Goal: Information Seeking & Learning: Learn about a topic

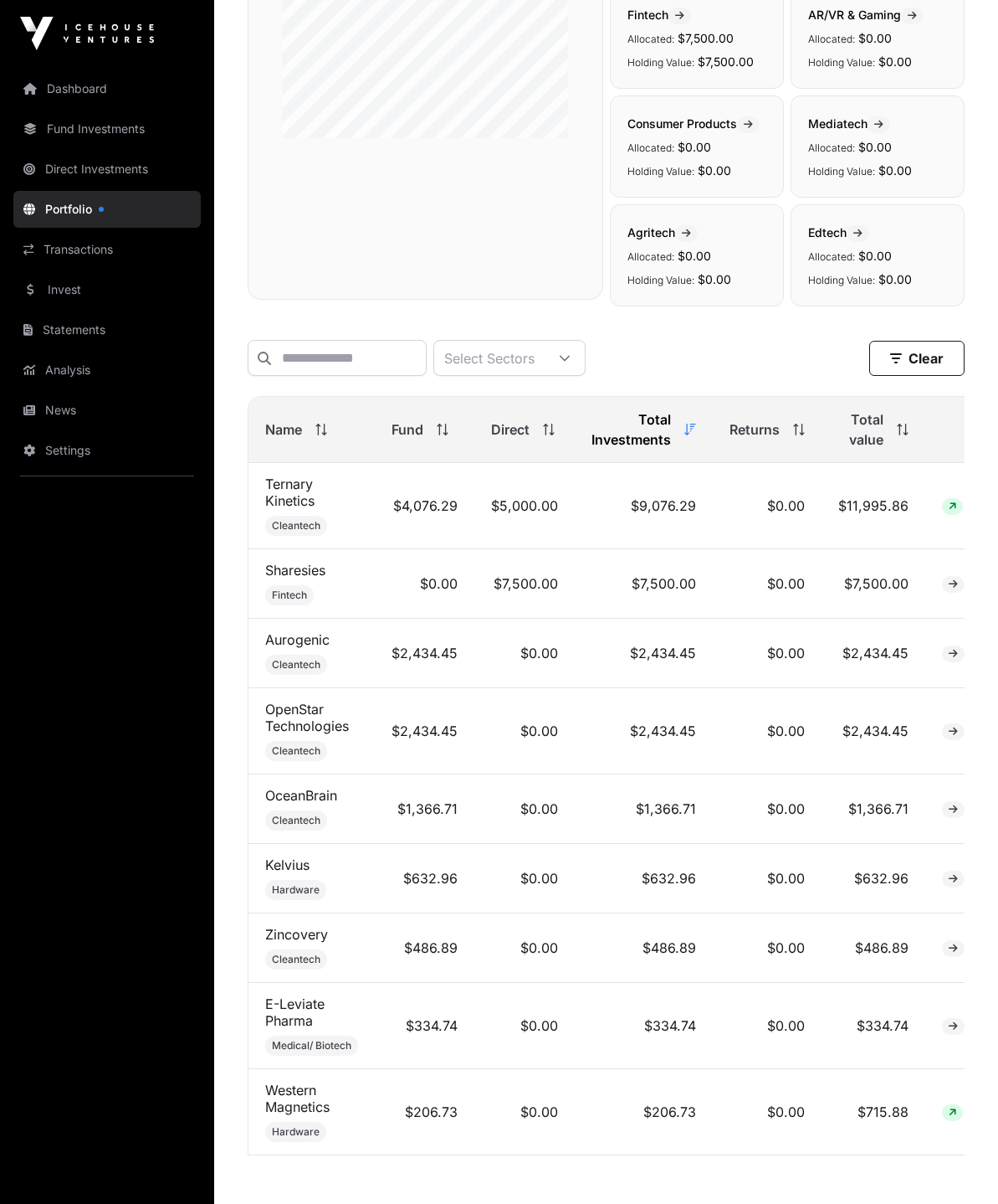
scroll to position [495, 0]
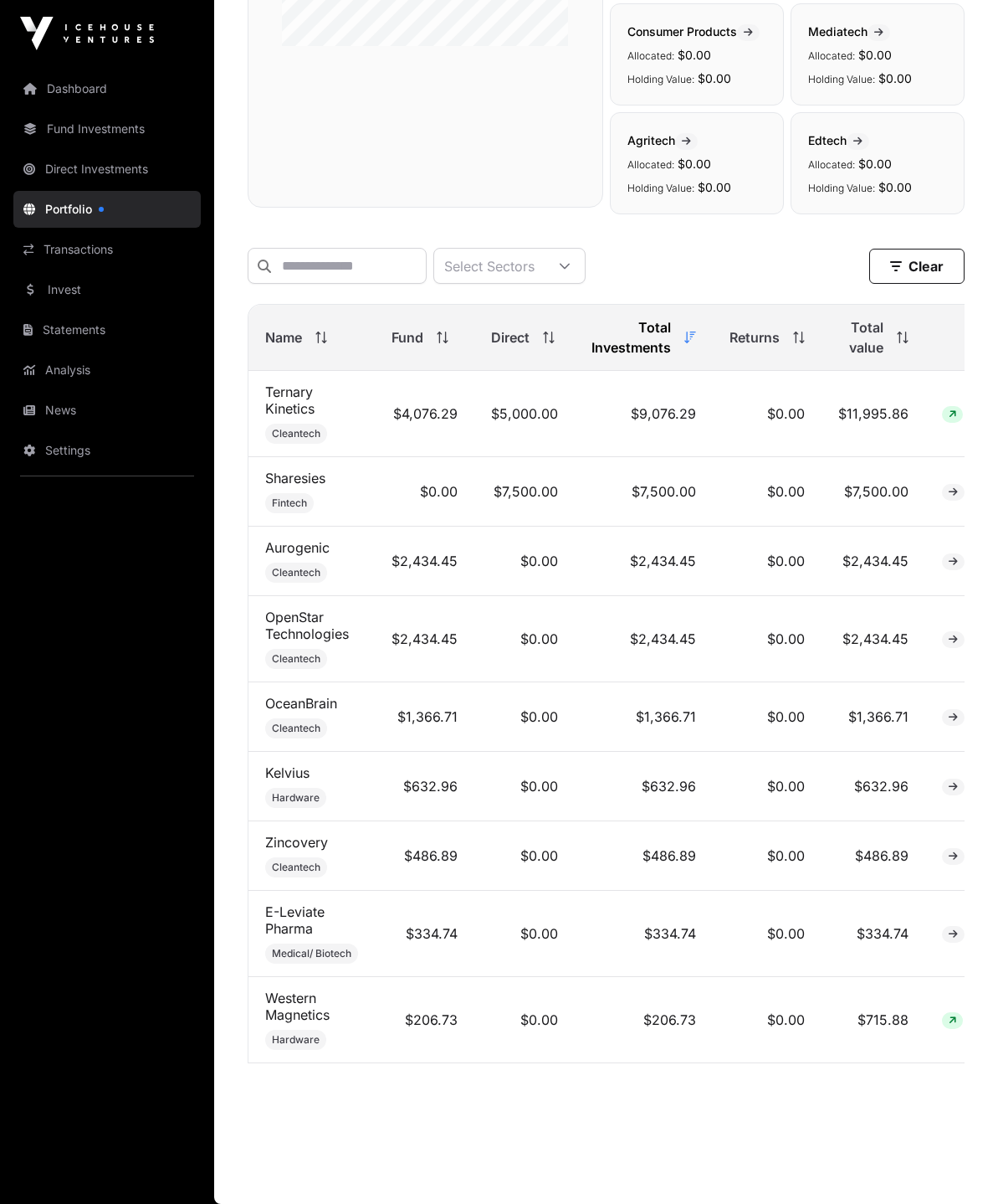
click at [288, 990] on link "Western Magnetics" at bounding box center [298, 1006] width 65 height 34
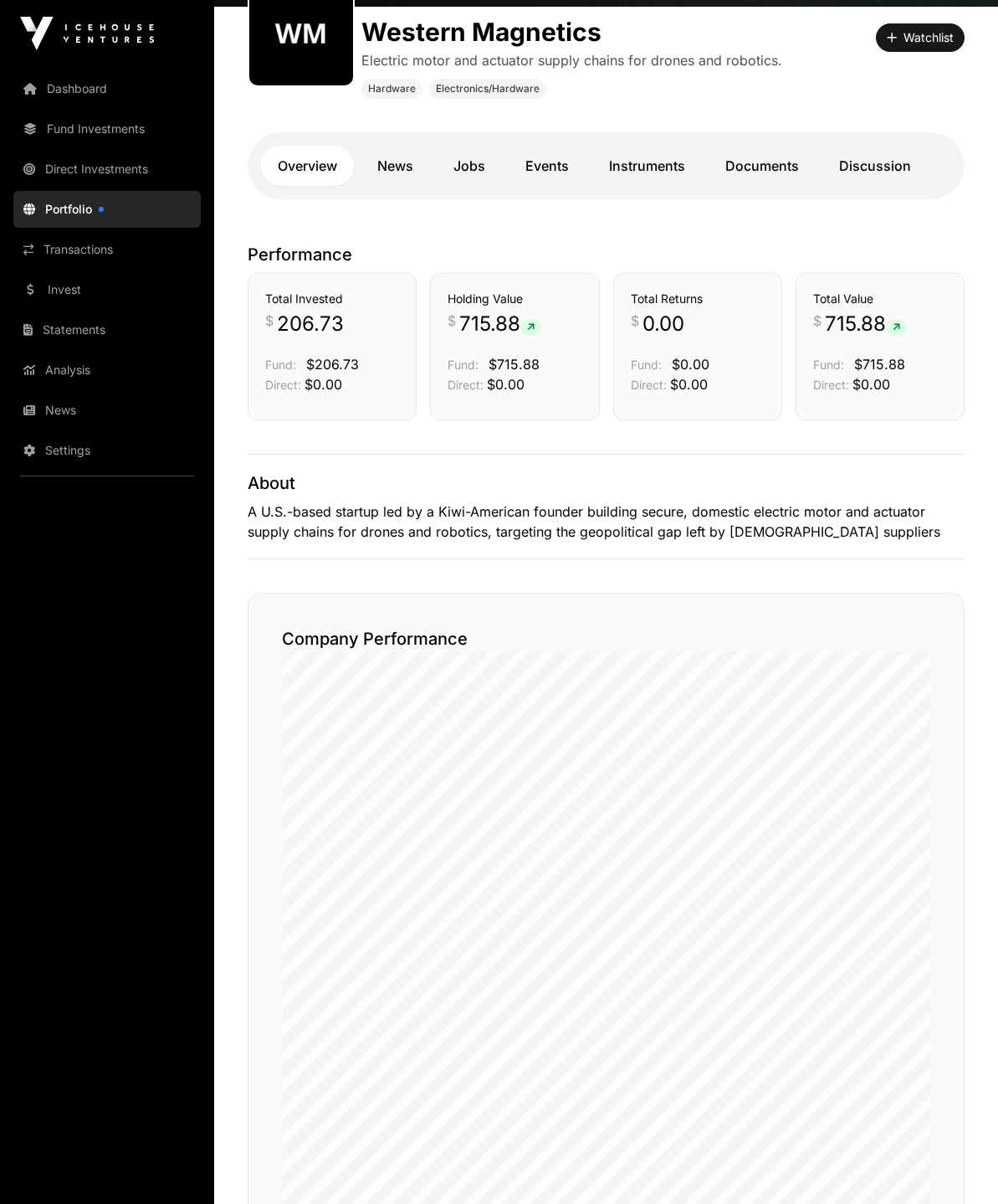
scroll to position [219, 0]
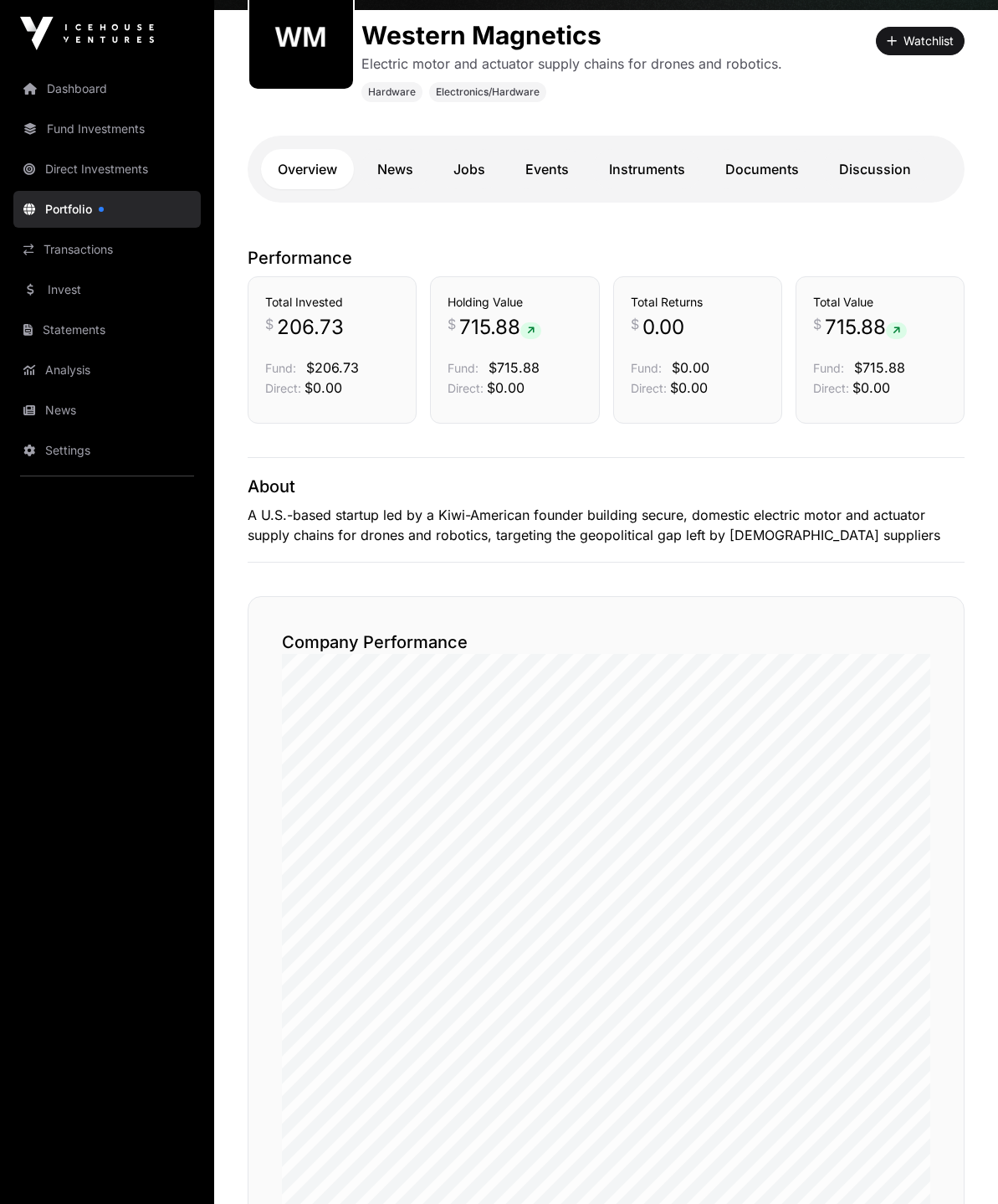
click at [402, 163] on link "News" at bounding box center [395, 168] width 69 height 40
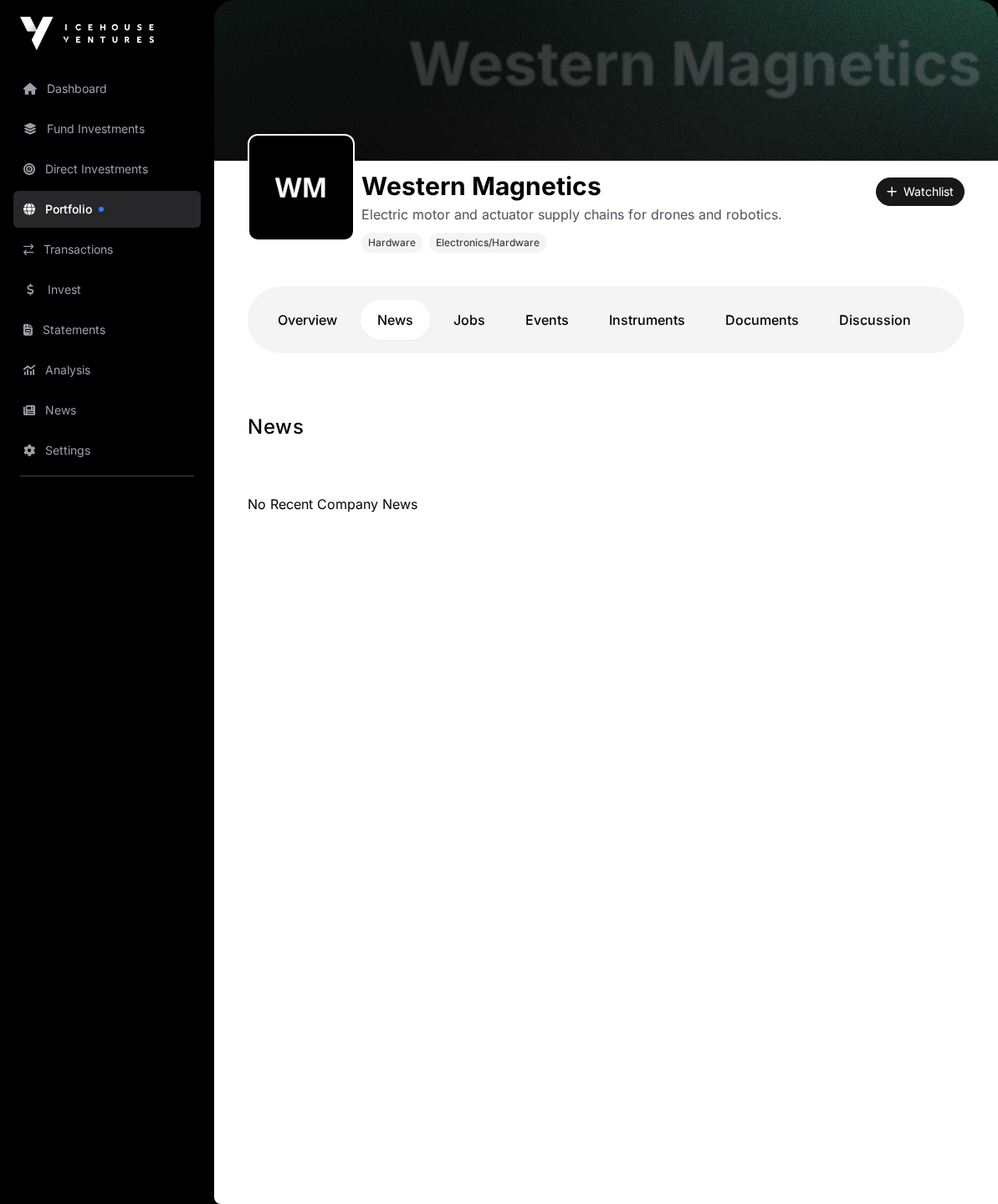
scroll to position [68, 0]
click at [487, 312] on link "Jobs" at bounding box center [469, 319] width 66 height 40
click at [476, 318] on link "Jobs" at bounding box center [469, 319] width 66 height 40
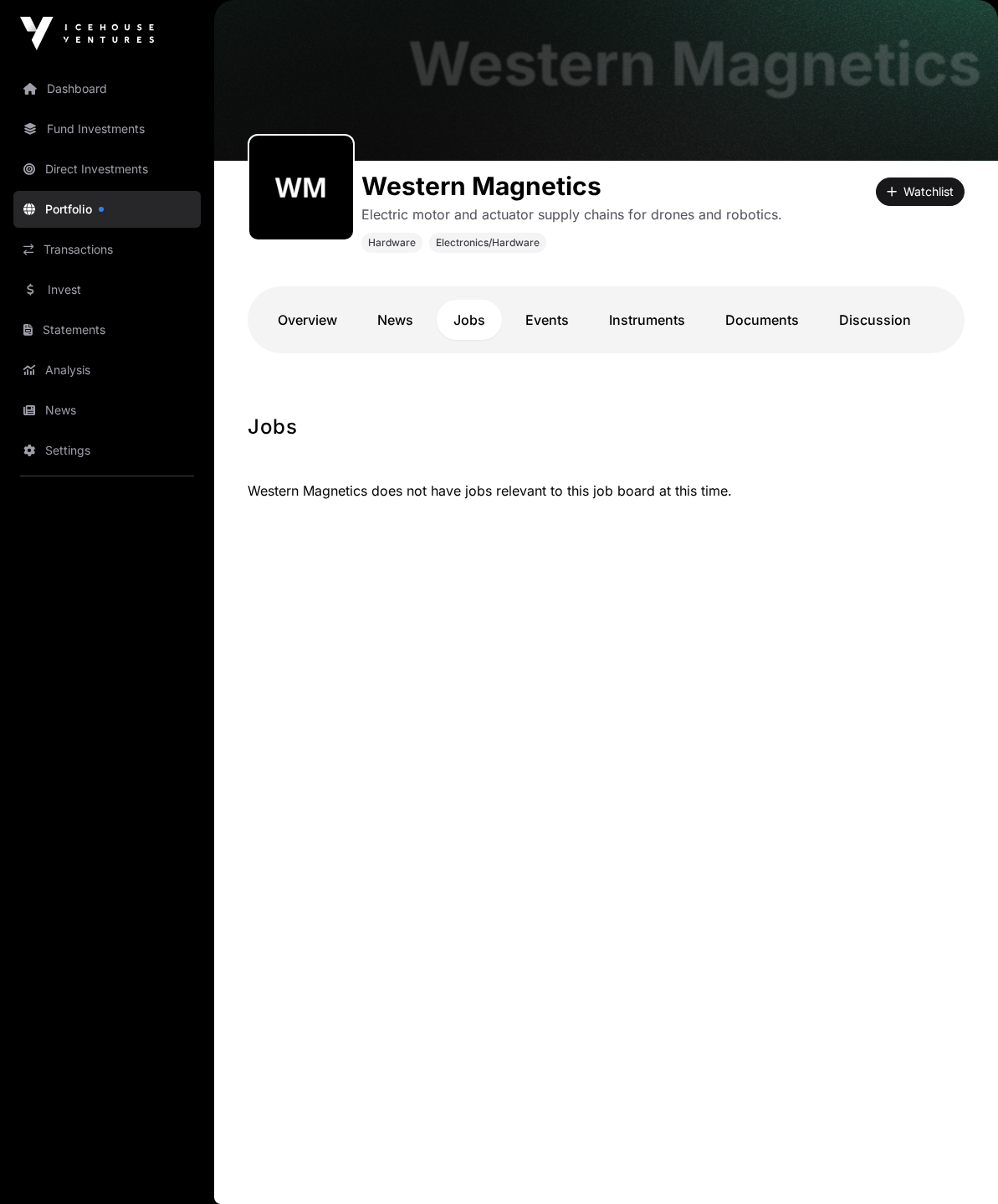
click at [544, 322] on link "Events" at bounding box center [547, 319] width 77 height 40
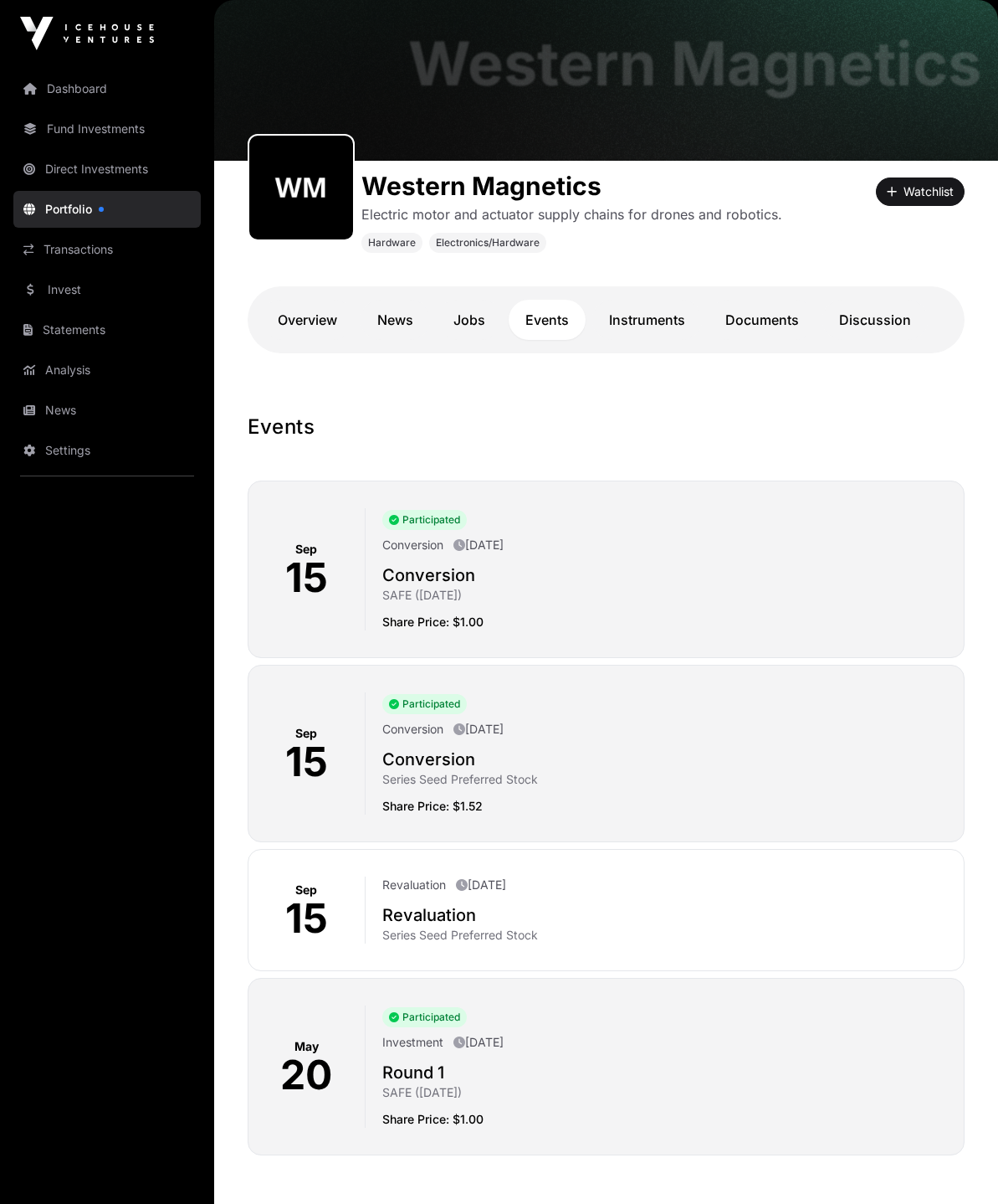
click at [767, 324] on link "Documents" at bounding box center [762, 319] width 107 height 40
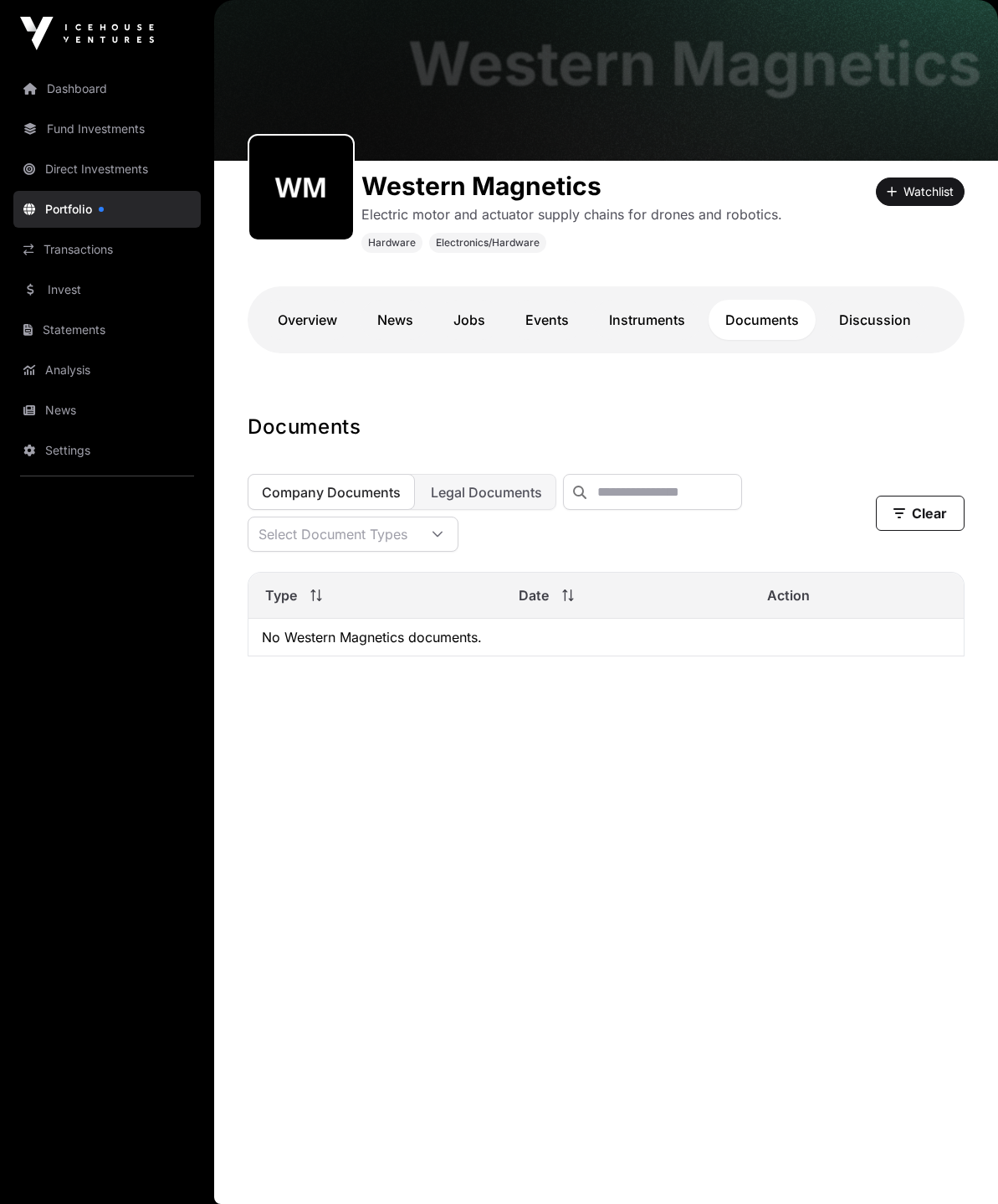
click at [874, 311] on link "Discussion" at bounding box center [875, 319] width 105 height 40
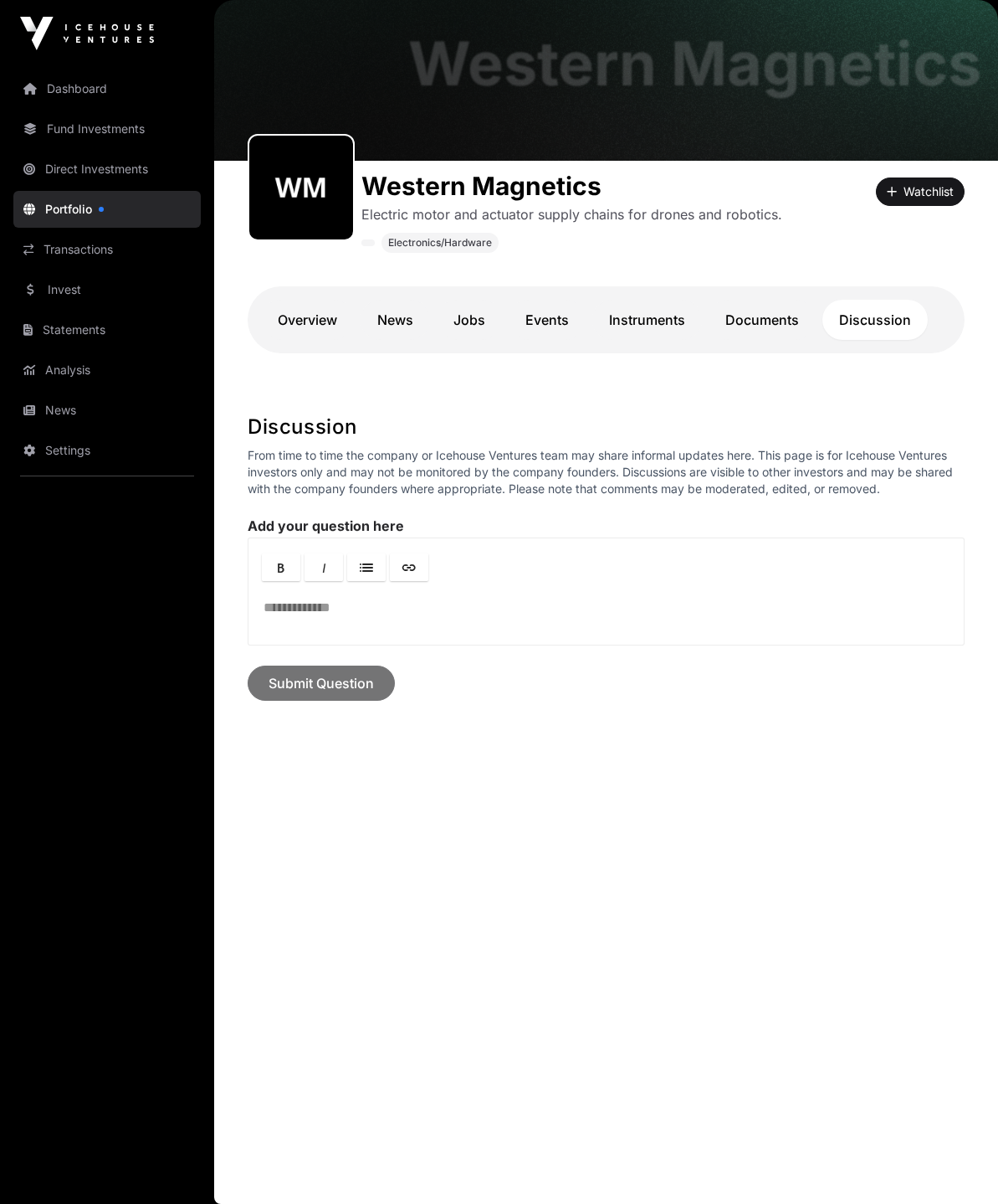
click at [64, 211] on link "Portfolio" at bounding box center [107, 209] width 188 height 37
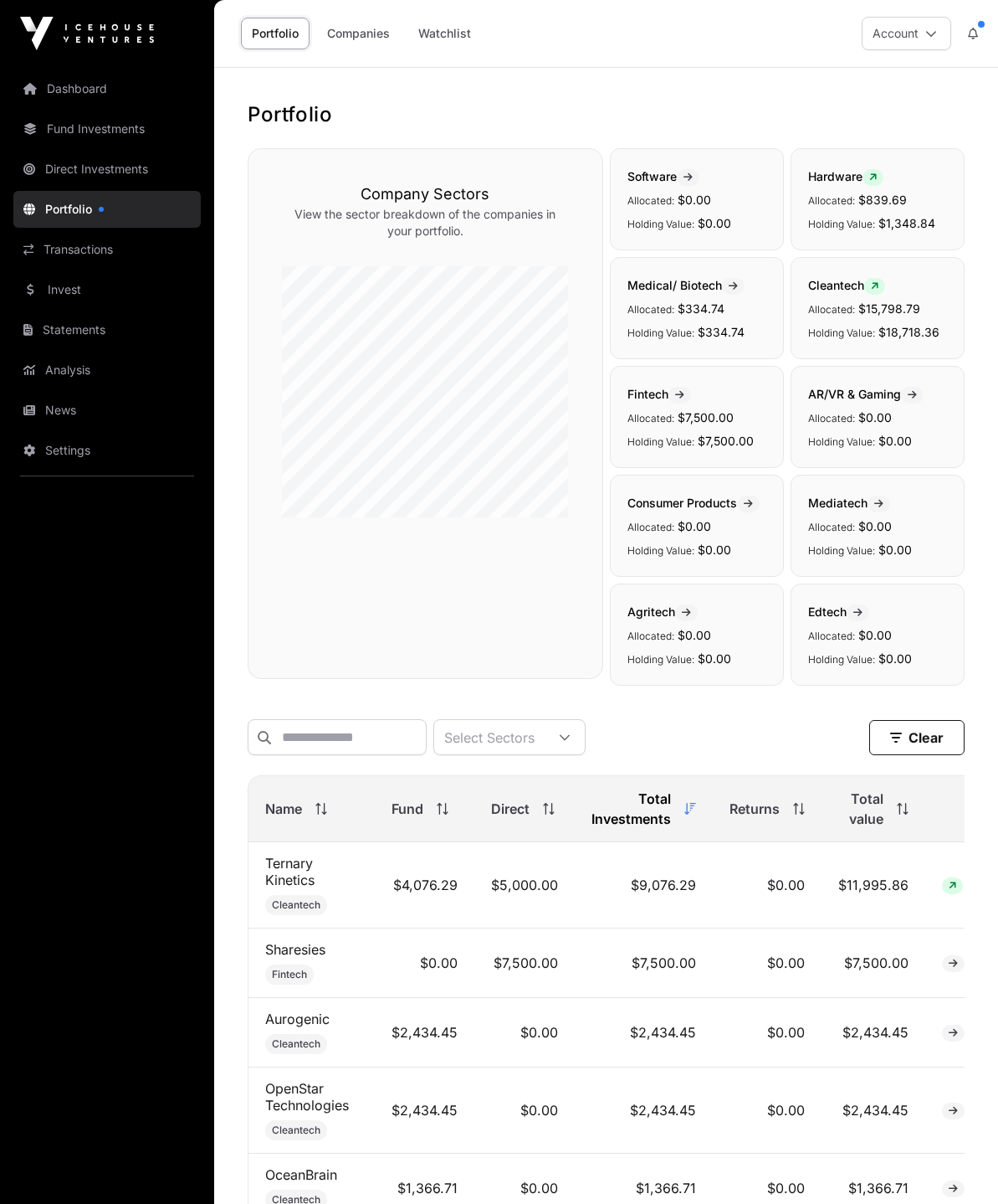
click at [89, 168] on link "Direct Investments" at bounding box center [107, 169] width 188 height 37
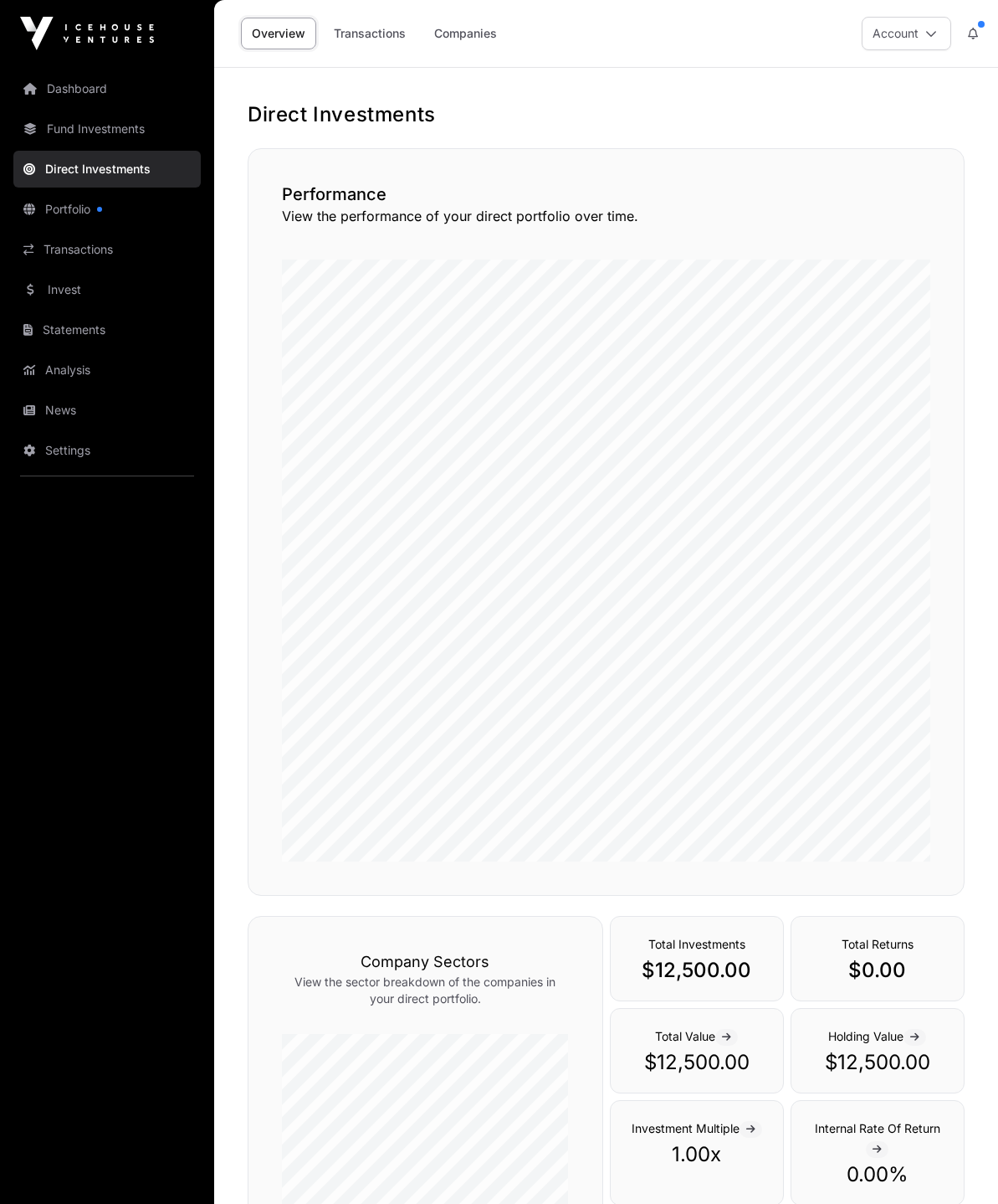
click at [50, 285] on link "Invest" at bounding box center [107, 290] width 188 height 37
